Goal: Navigation & Orientation: Find specific page/section

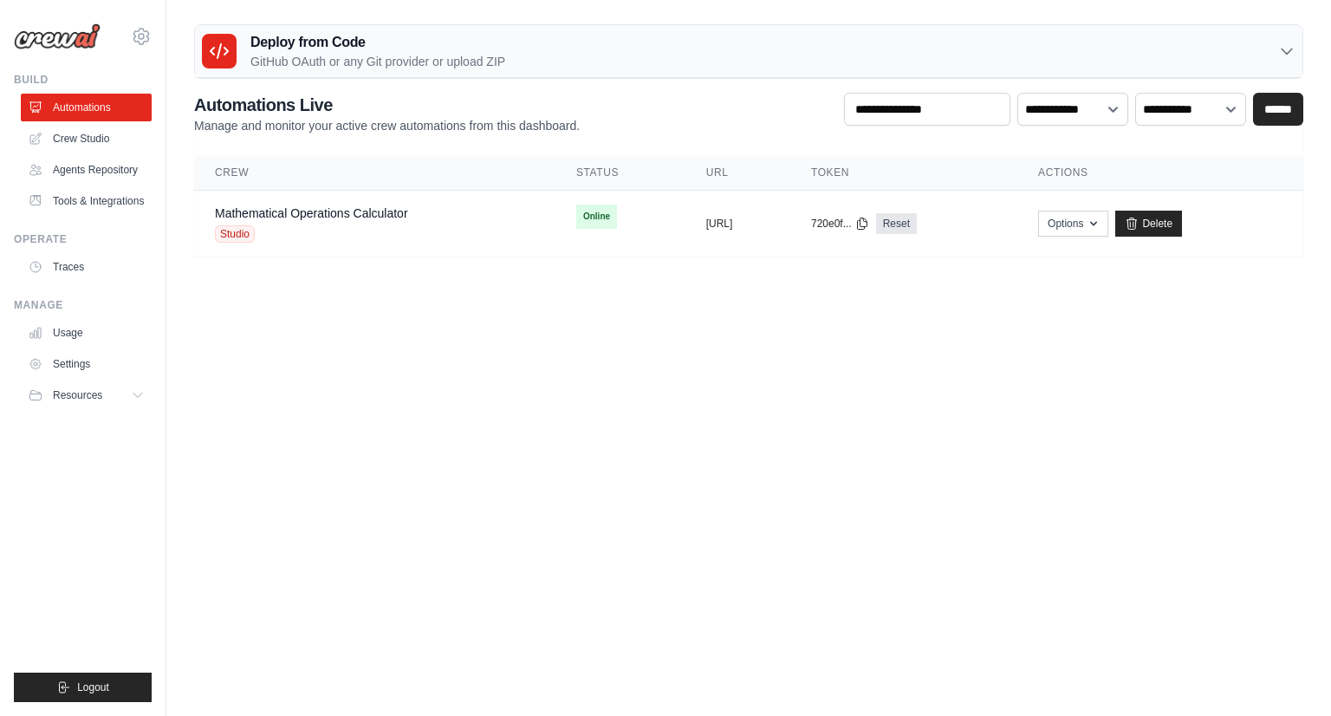
click at [108, 184] on ul "Automations Crew Studio Agents Repository Tools & Integrations" at bounding box center [86, 154] width 131 height 121
click at [115, 196] on link "Tools & Integrations" at bounding box center [88, 201] width 131 height 28
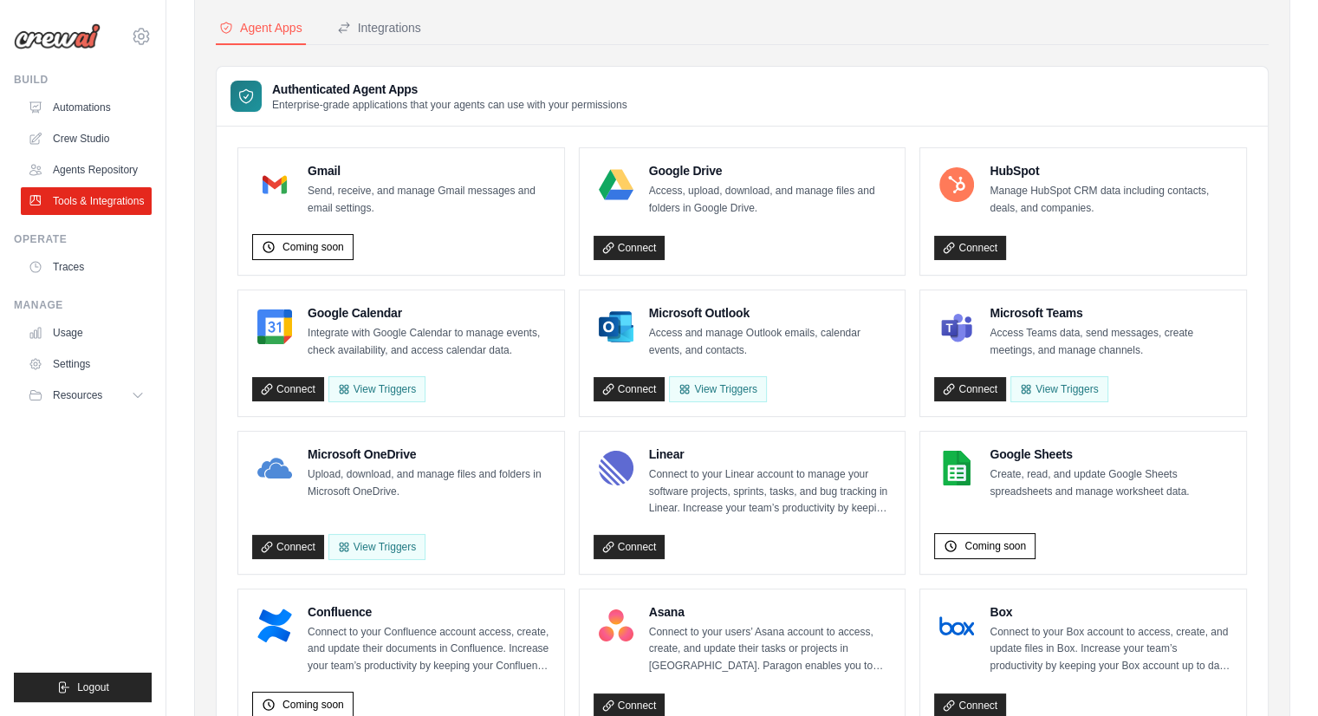
scroll to position [80, 0]
click at [646, 389] on link "Connect" at bounding box center [630, 388] width 72 height 24
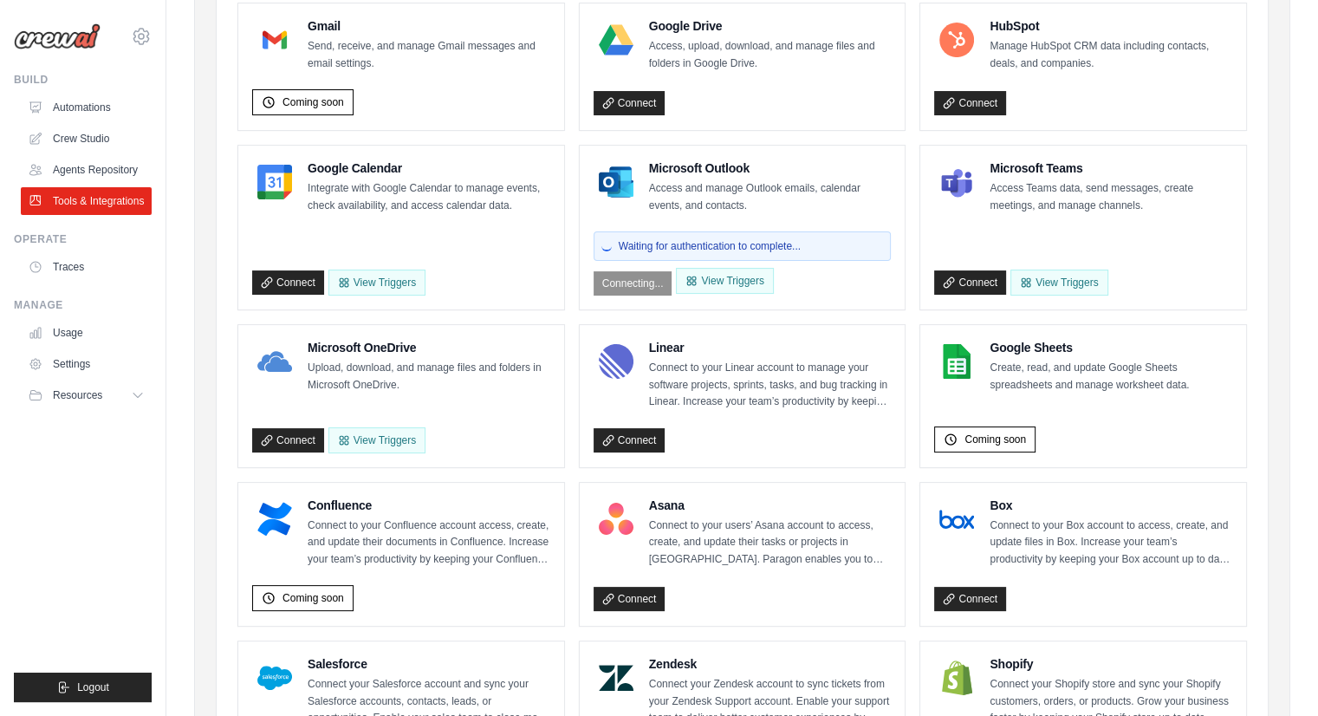
scroll to position [225, 0]
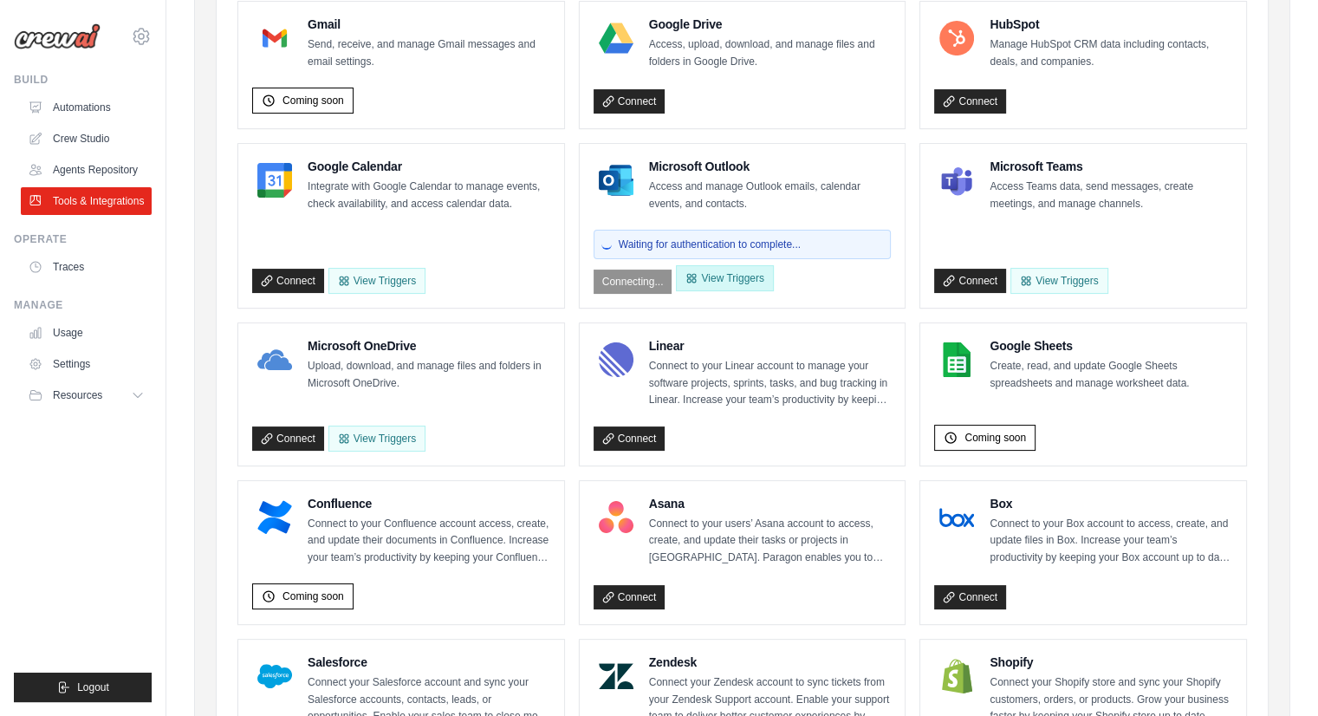
click at [705, 282] on button "View Triggers" at bounding box center [724, 278] width 97 height 26
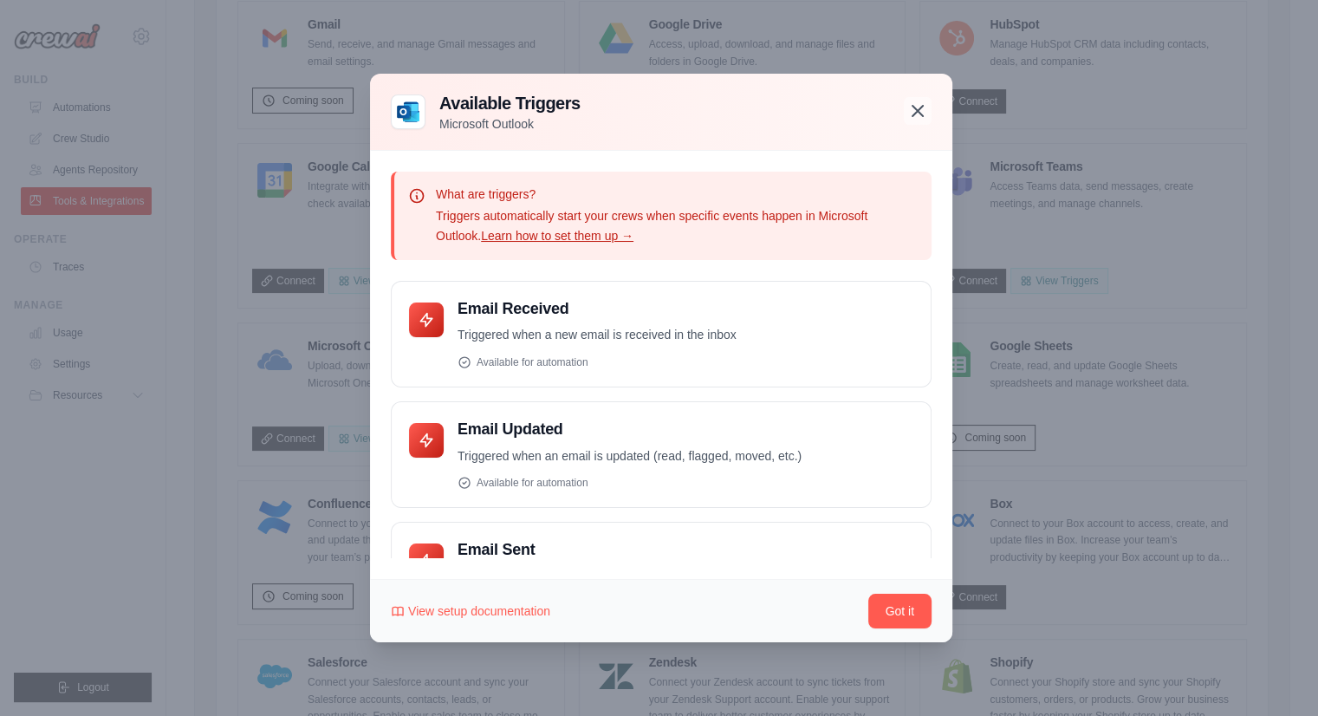
click at [919, 120] on icon "button" at bounding box center [917, 111] width 21 height 21
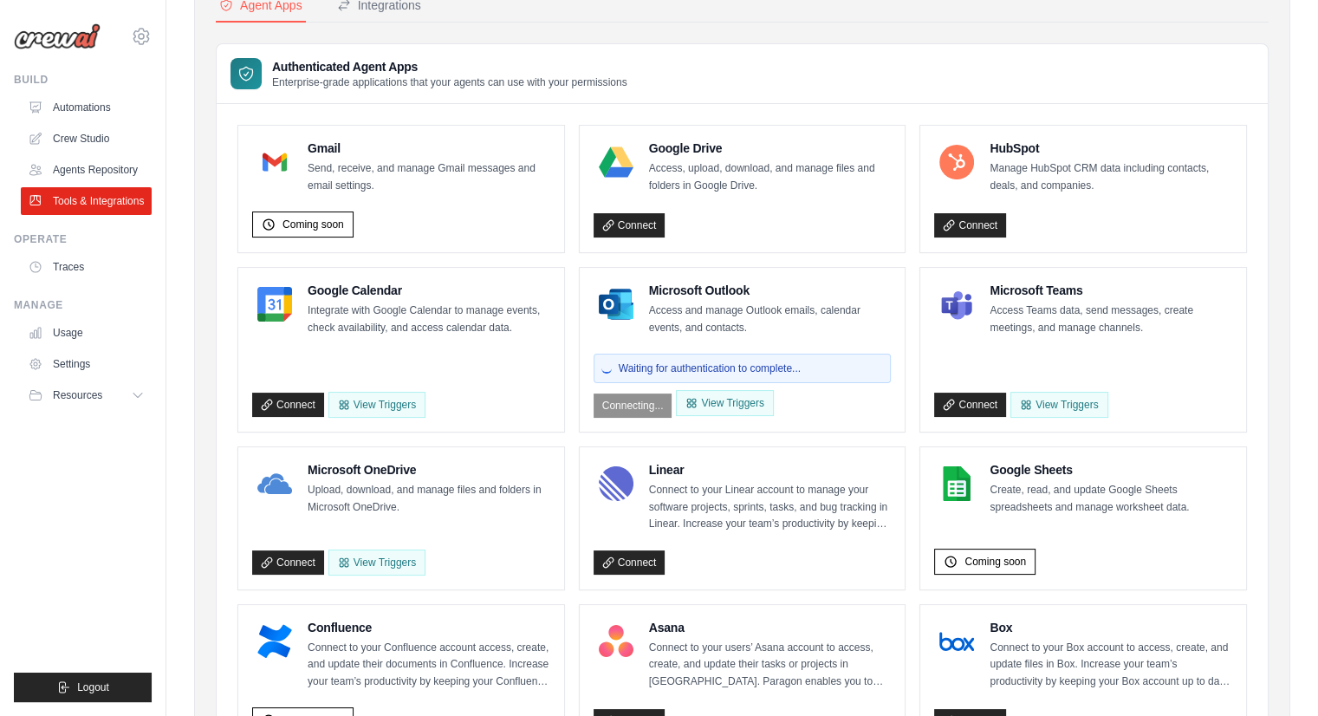
scroll to position [0, 0]
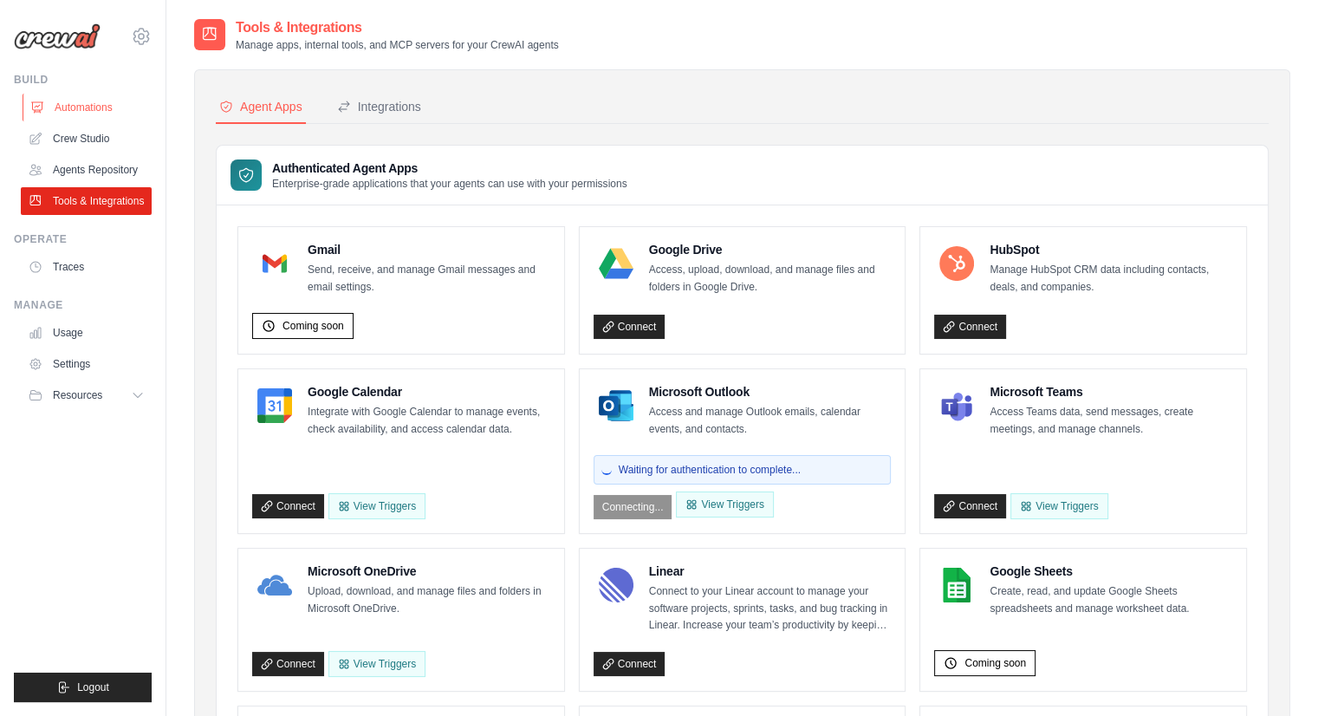
click at [48, 105] on link "Automations" at bounding box center [88, 108] width 131 height 28
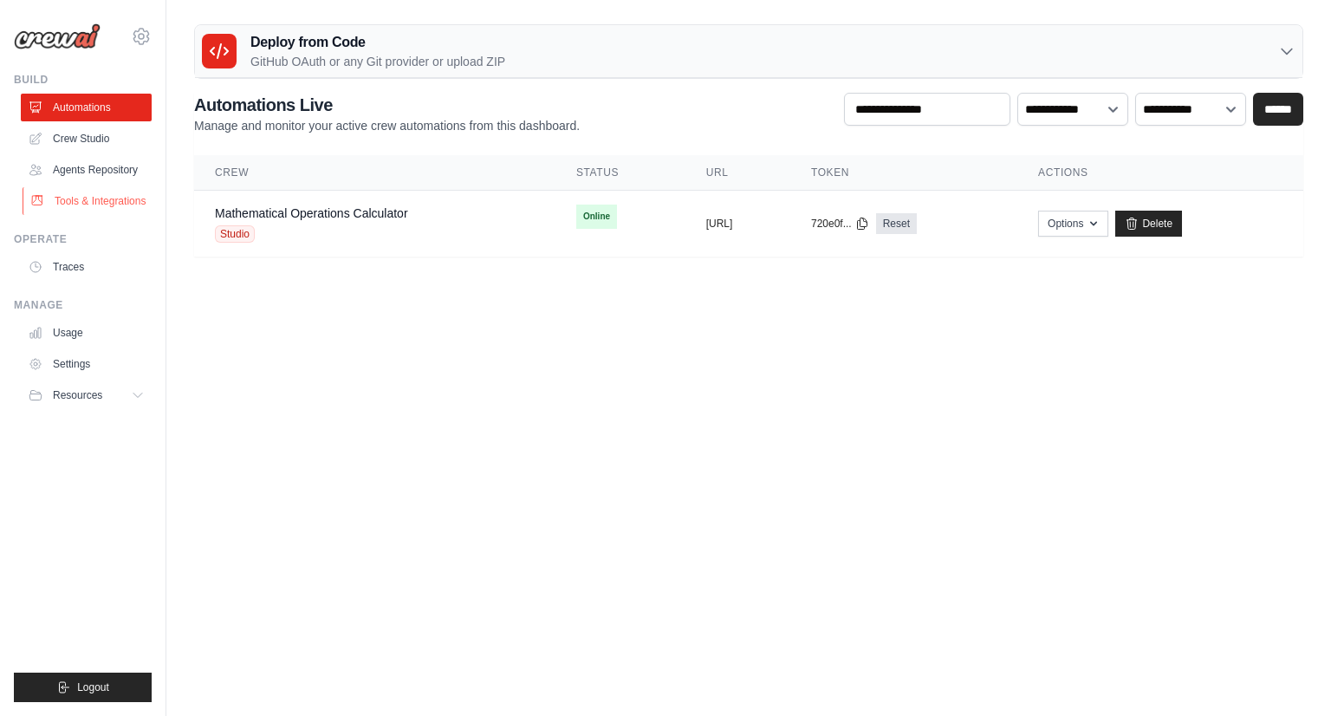
click at [101, 199] on link "Tools & Integrations" at bounding box center [88, 201] width 131 height 28
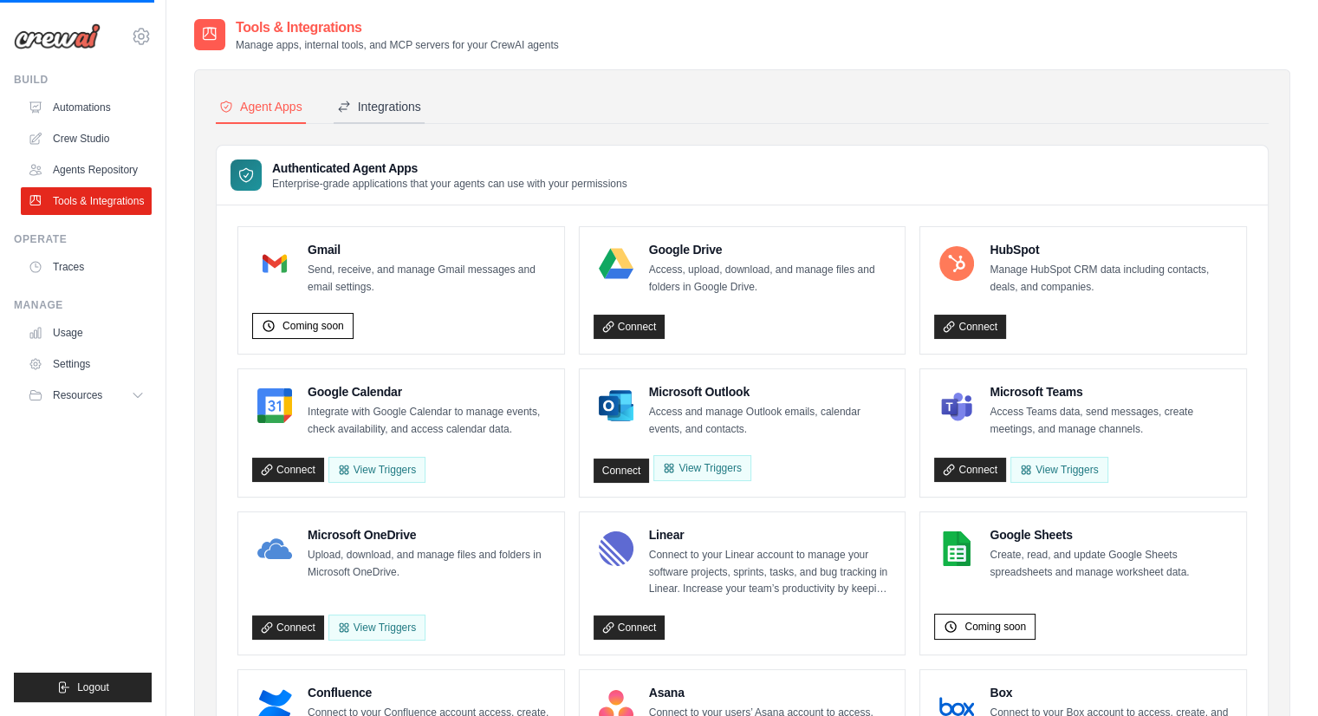
click at [390, 98] on div "Integrations" at bounding box center [379, 106] width 84 height 17
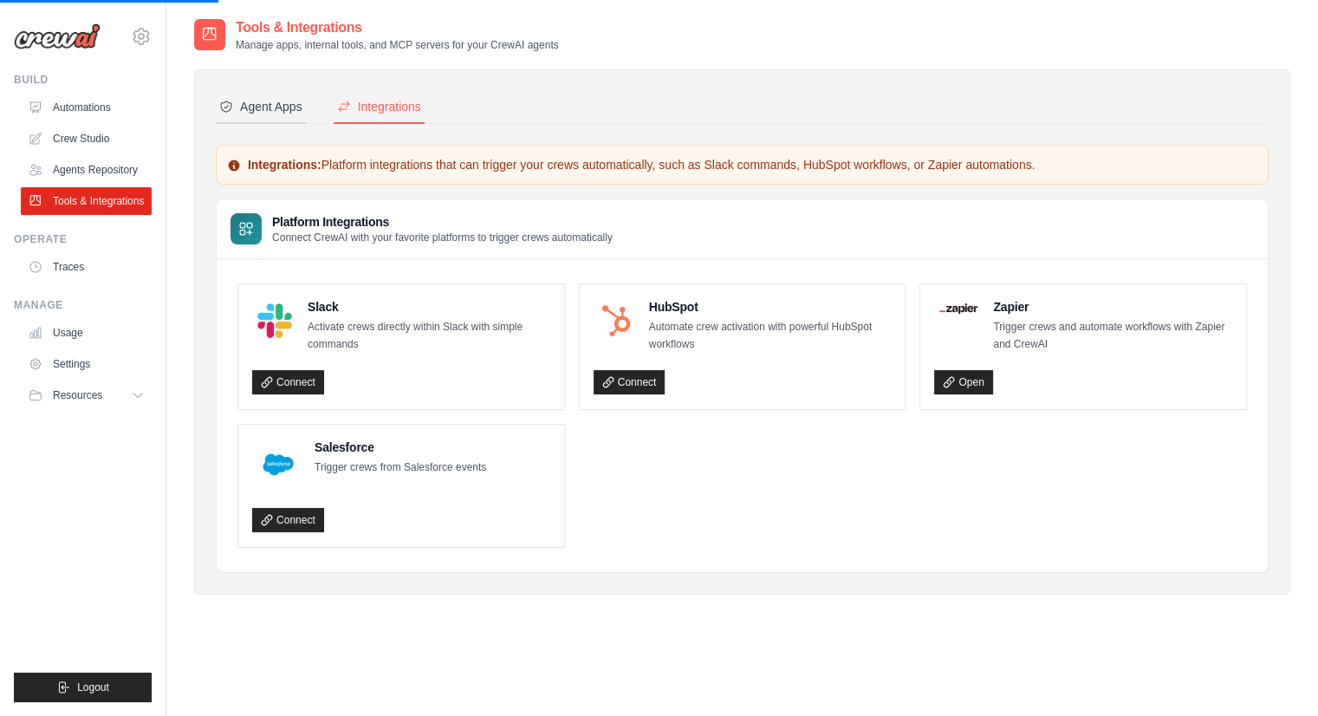
click at [304, 114] on button "Agent Apps" at bounding box center [261, 107] width 90 height 33
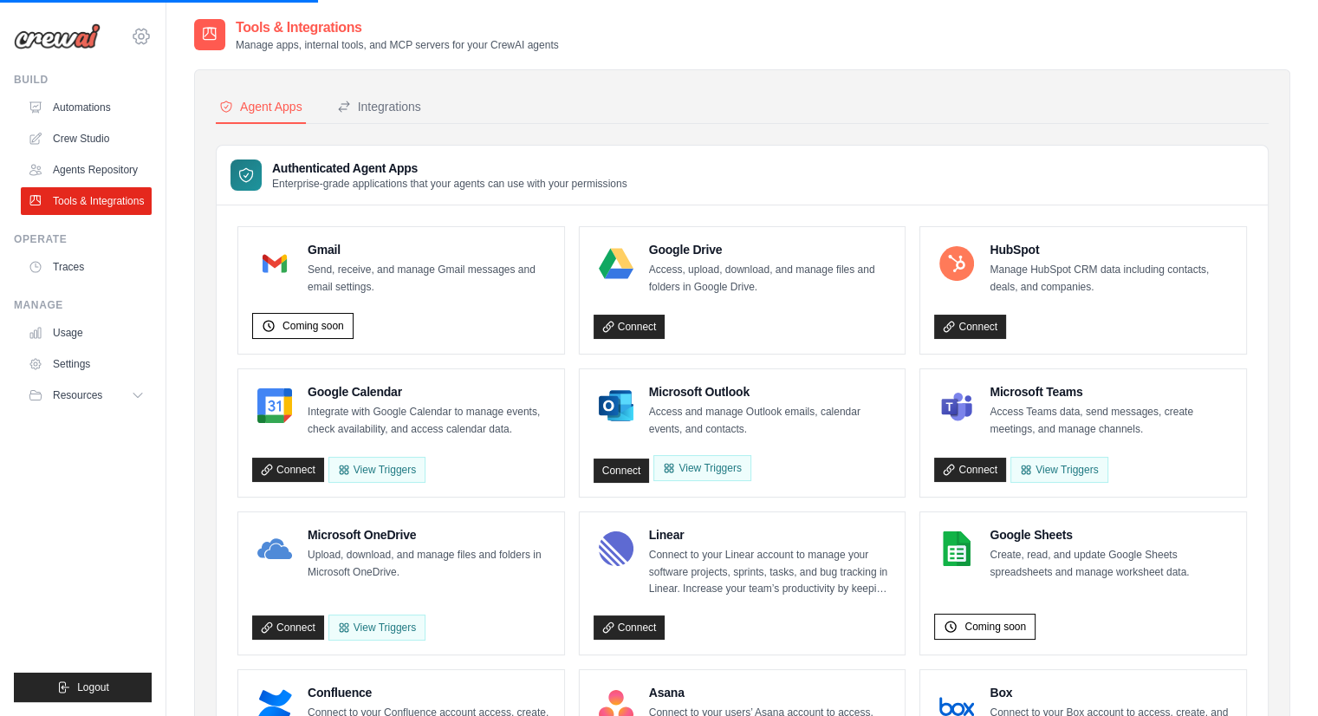
click at [139, 32] on icon at bounding box center [141, 36] width 21 height 21
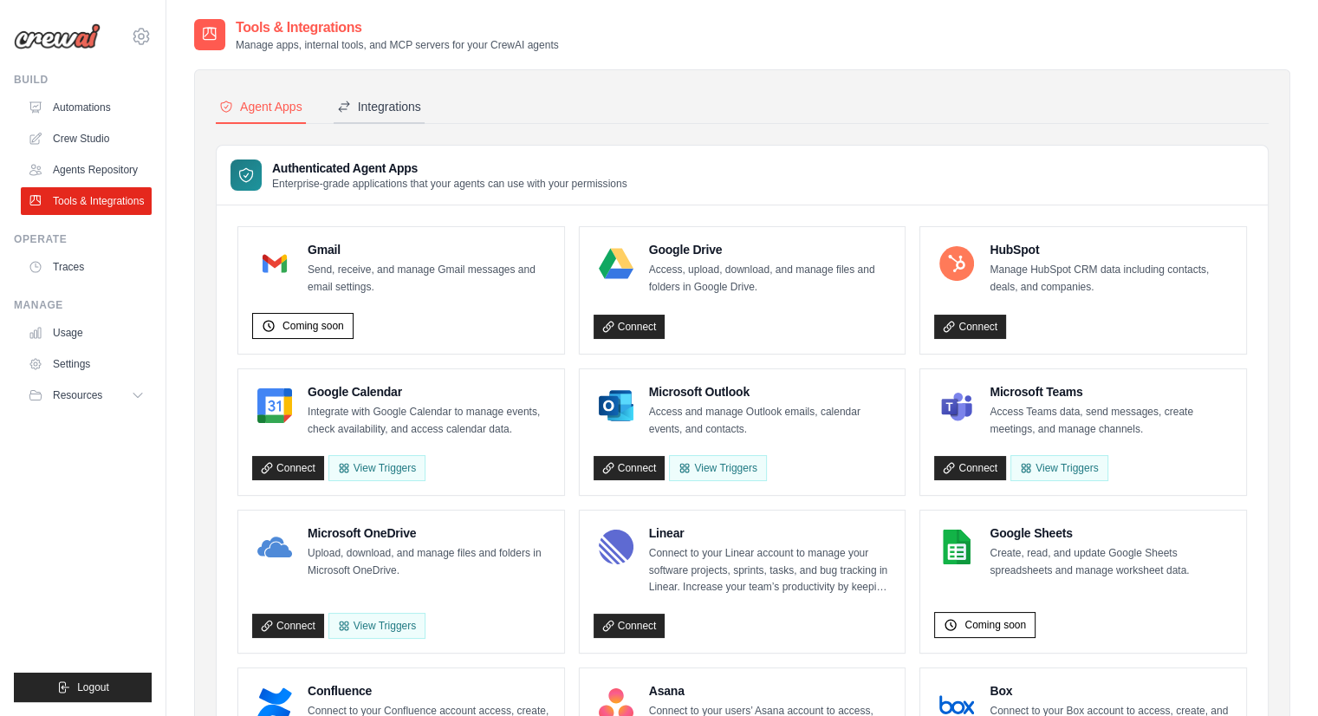
click at [379, 115] on button "Integrations" at bounding box center [379, 107] width 91 height 33
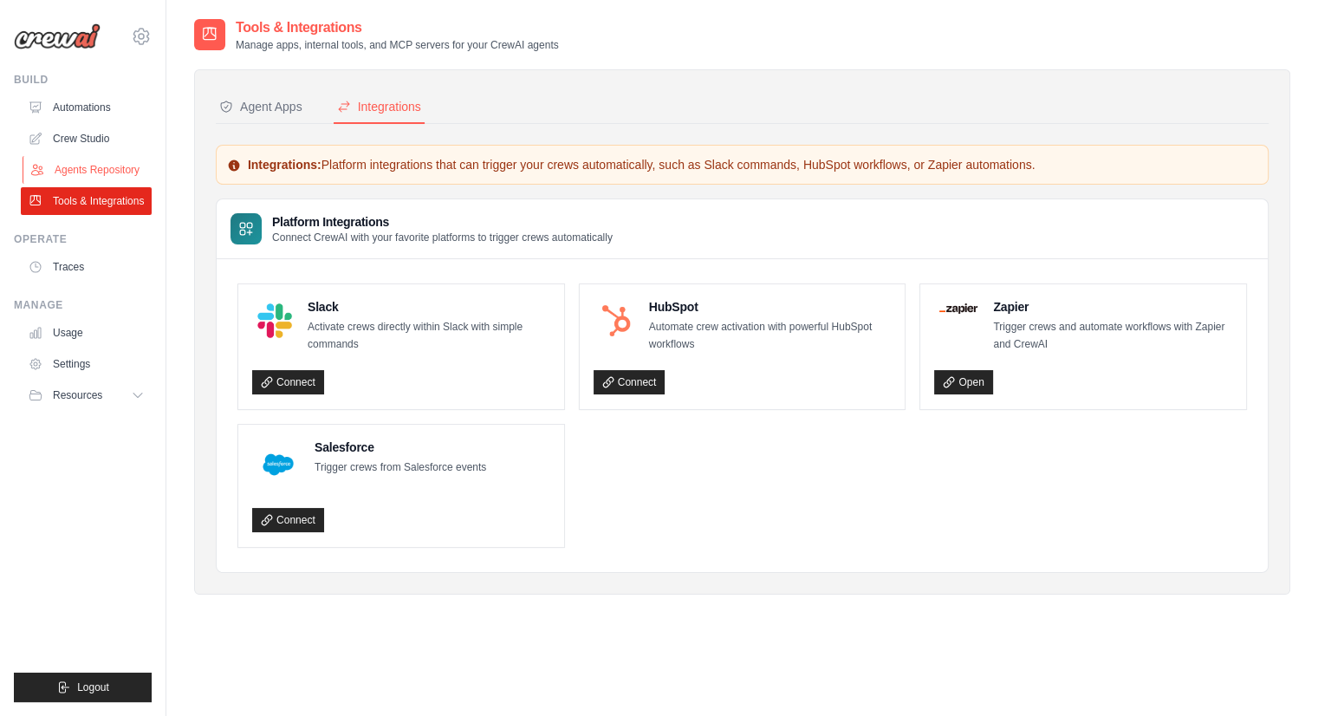
click at [82, 180] on link "Agents Repository" at bounding box center [88, 170] width 131 height 28
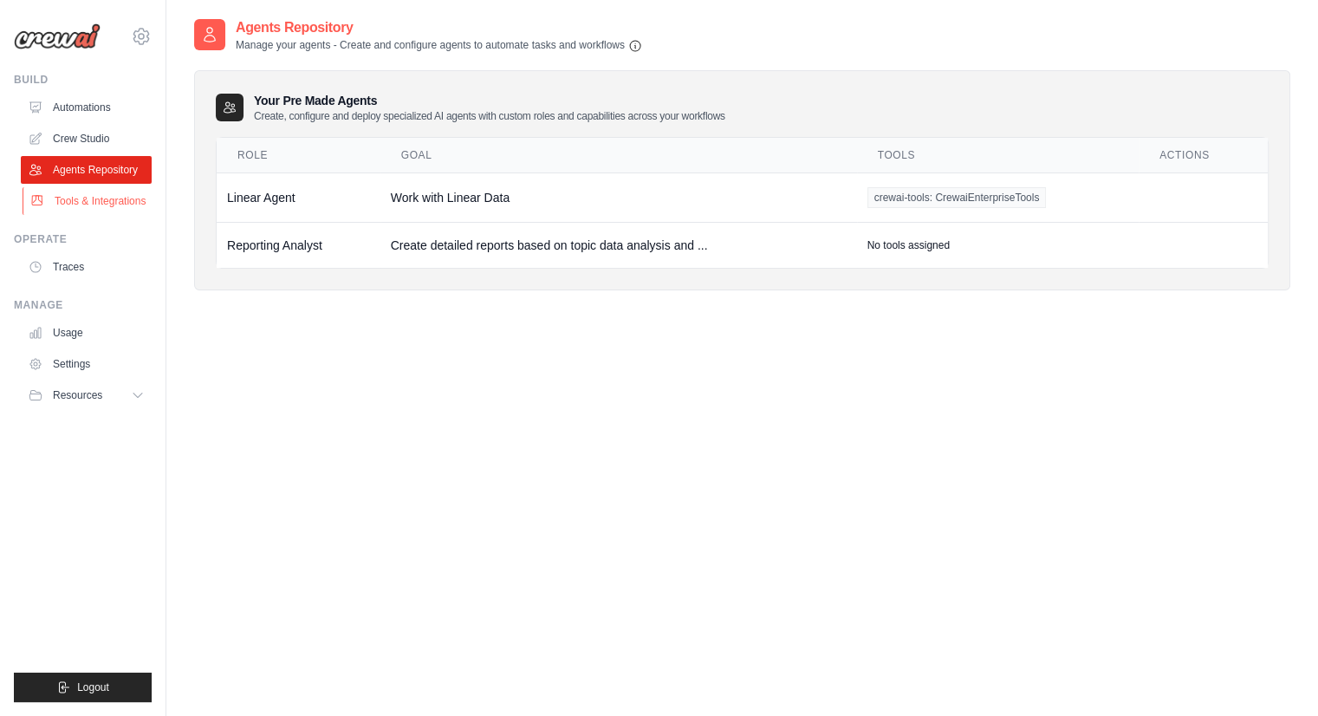
click at [89, 206] on link "Tools & Integrations" at bounding box center [88, 201] width 131 height 28
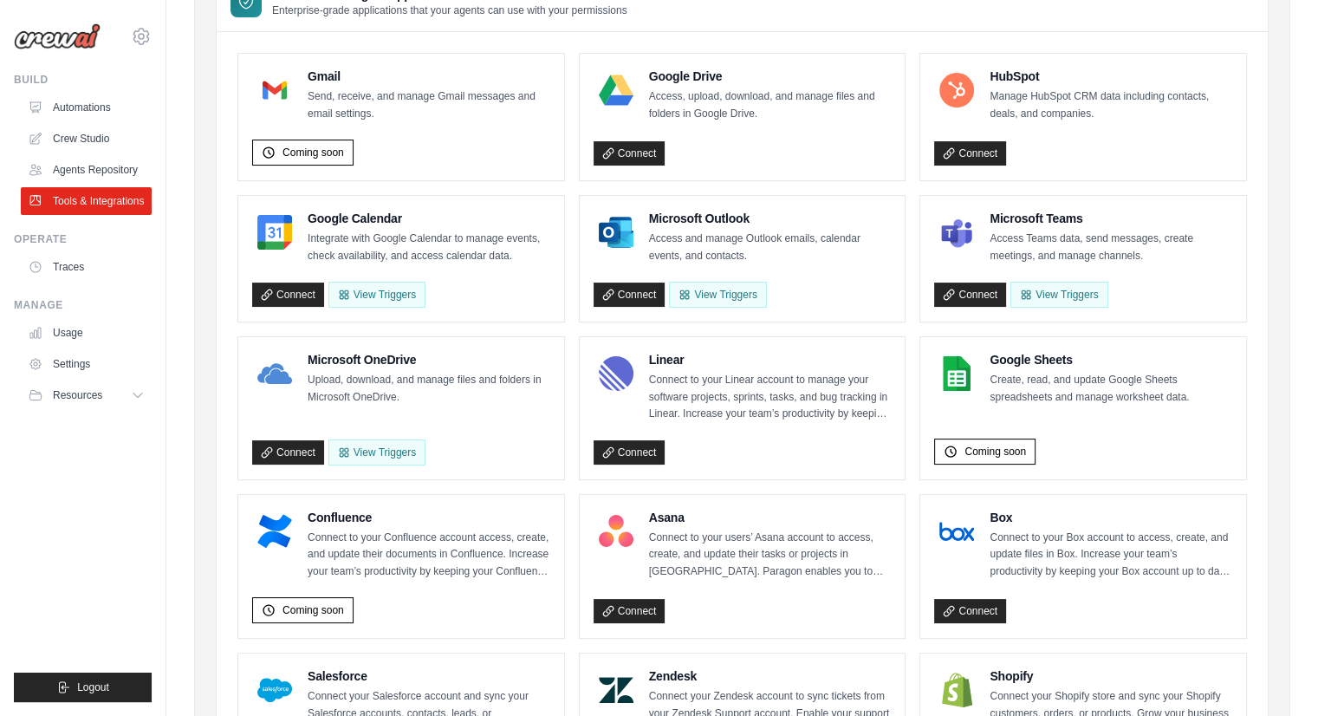
scroll to position [183, 0]
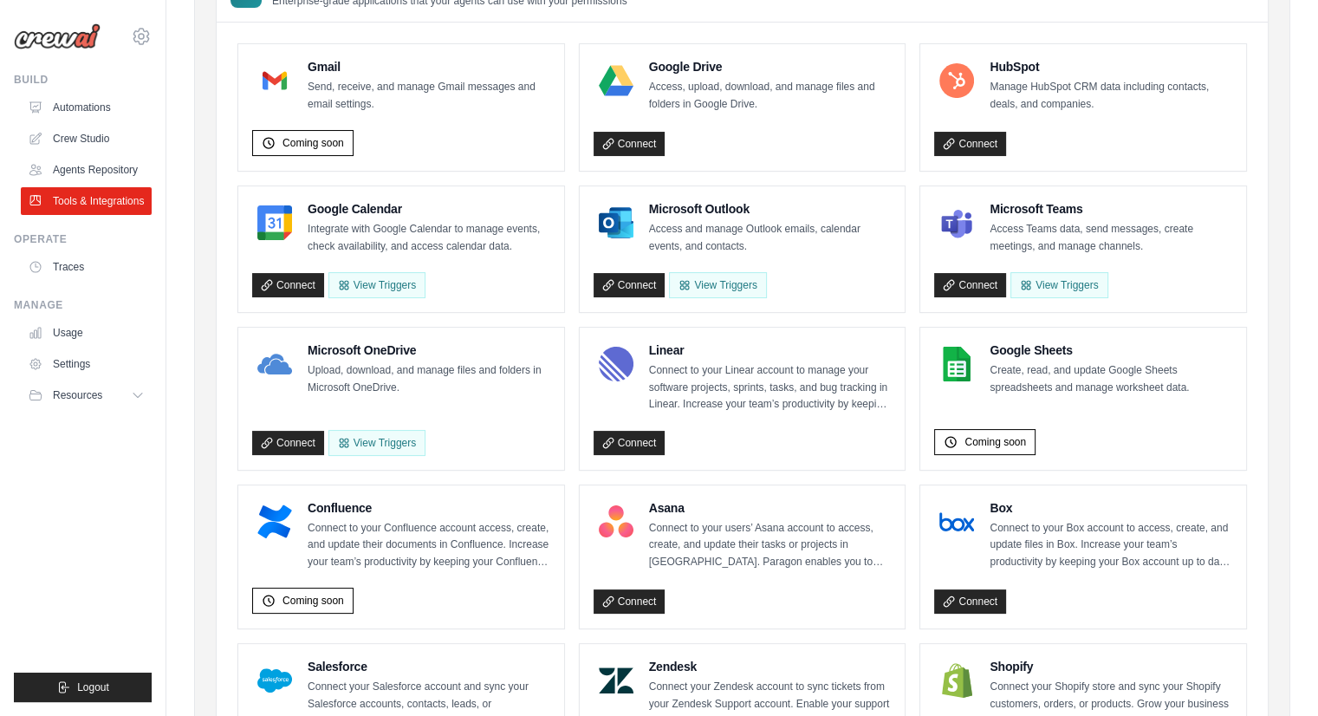
click at [92, 4] on div "[EMAIL_ADDRESS][DOMAIN_NAME] AB InBev - GHQ Jet Skis Training - [GEOGRAPHIC_DAT…" at bounding box center [83, 27] width 138 height 55
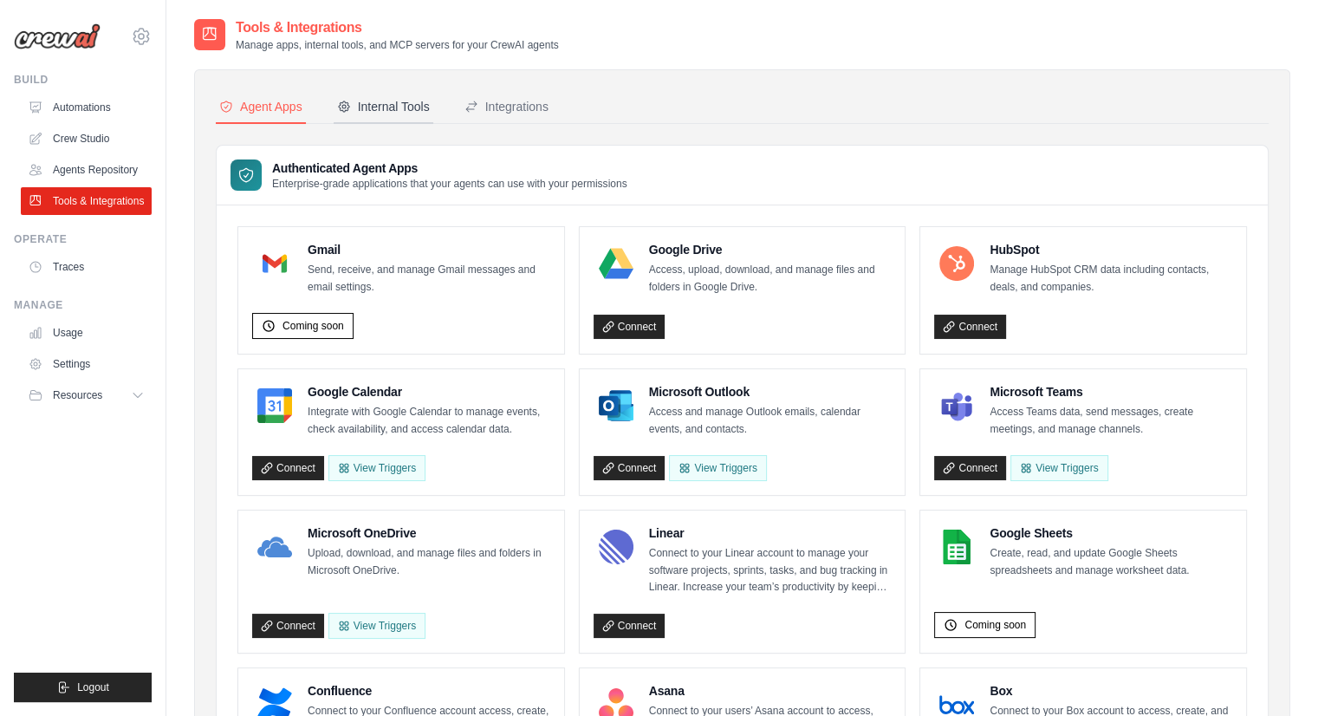
click at [390, 102] on div "Internal Tools" at bounding box center [383, 106] width 93 height 17
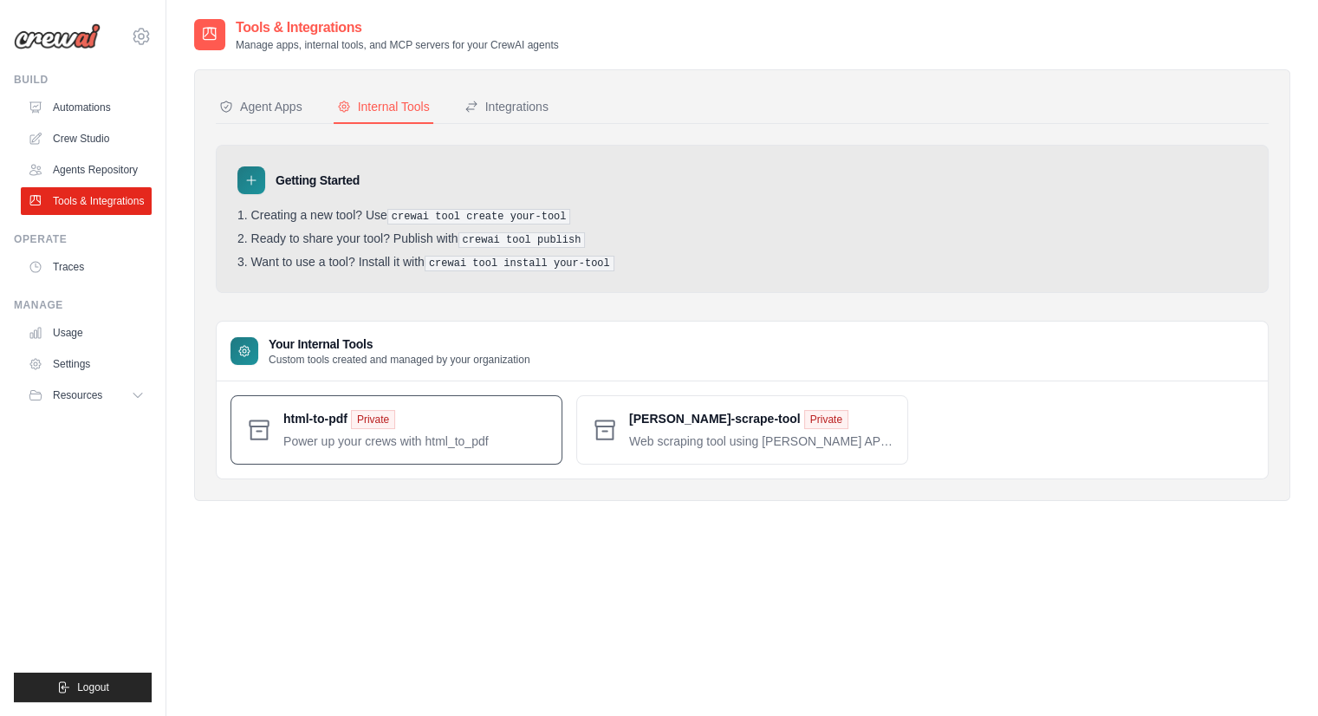
click at [337, 429] on span at bounding box center [415, 430] width 264 height 40
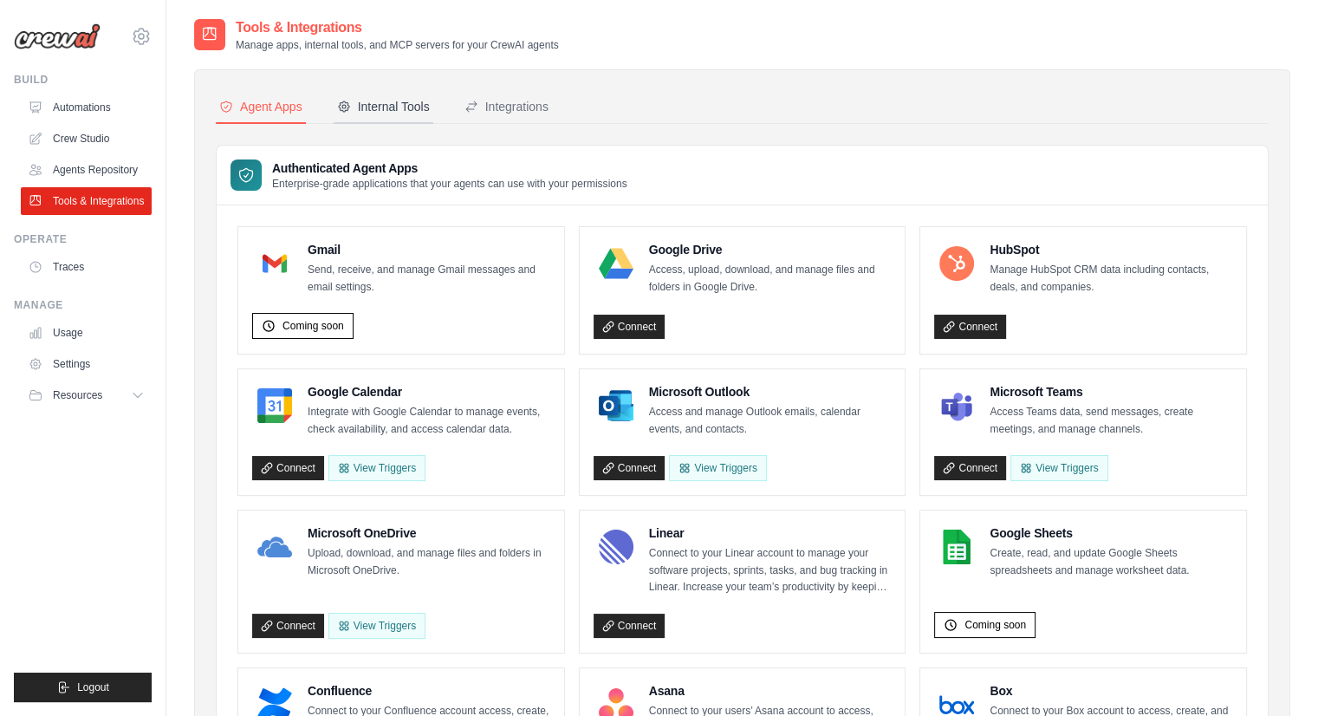
click at [348, 101] on icon at bounding box center [344, 107] width 14 height 14
